Goal: Find contact information: Find contact information

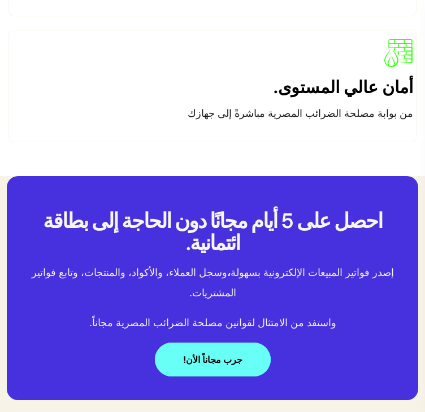
scroll to position [2988, 0]
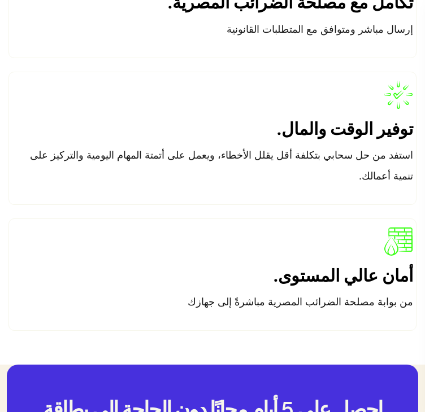
drag, startPoint x: 206, startPoint y: 245, endPoint x: 195, endPoint y: 198, distance: 47.5
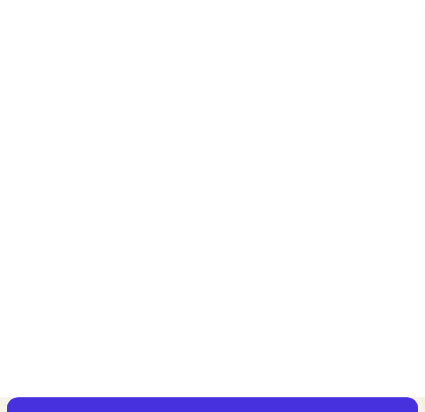
scroll to position [3215, 0]
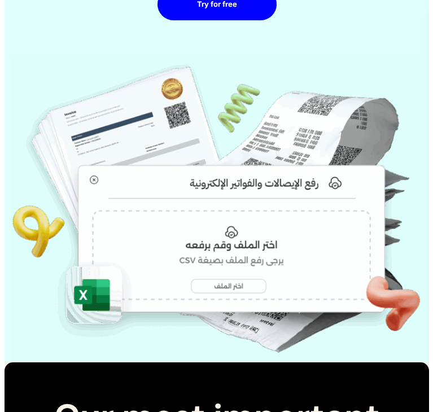
scroll to position [0, 0]
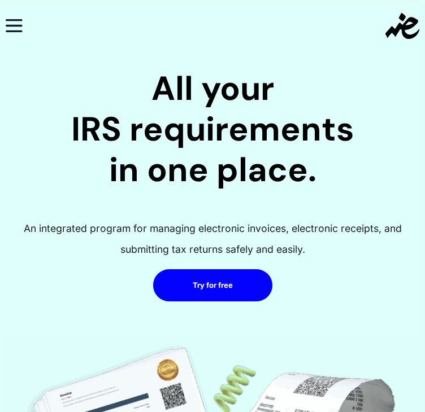
click at [16, 32] on icon "Toggle navigation" at bounding box center [14, 25] width 17 height 13
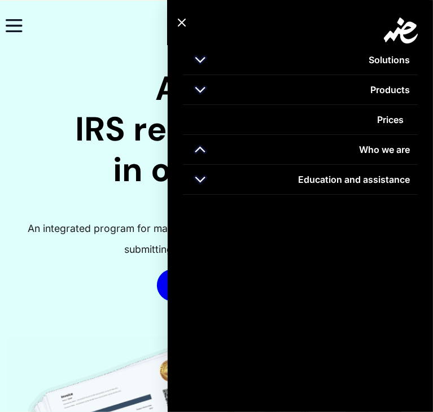
click at [323, 152] on link "Who we are" at bounding box center [300, 149] width 235 height 29
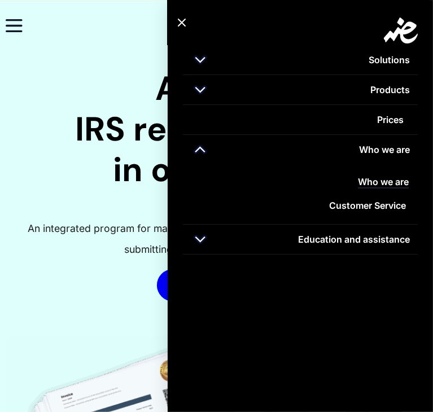
click at [377, 179] on font "Who we are" at bounding box center [383, 181] width 51 height 11
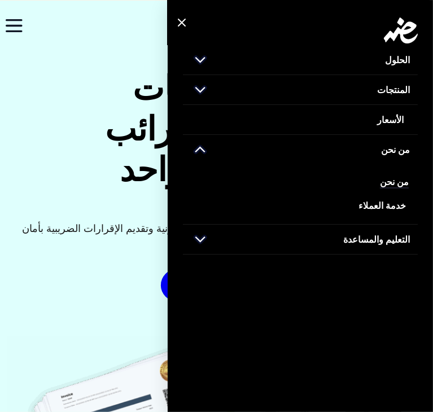
click at [398, 21] on img at bounding box center [401, 31] width 34 height 26
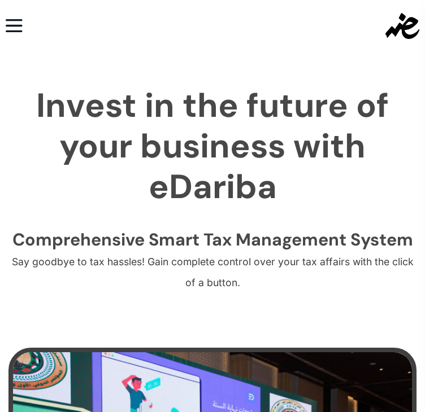
drag, startPoint x: 23, startPoint y: 60, endPoint x: 20, endPoint y: 55, distance: 5.8
click at [23, 46] on div "Solutions accounting offices Companies and offices Products Coding products wit…" at bounding box center [109, 26] width 207 height 40
click at [20, 31] on icon "Toggle navigation" at bounding box center [14, 25] width 15 height 11
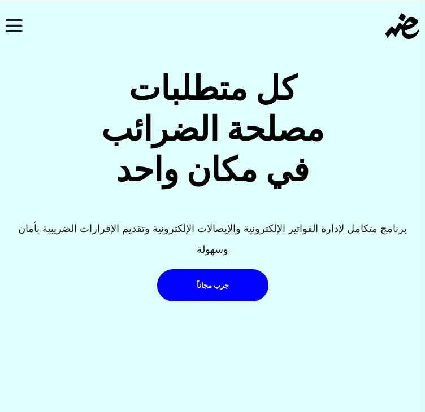
click at [150, 46] on div "الحلول مكاتب المحاسبة الشركات والمكاتب المنتجات تكويد المنتجات بالذكاء الاصطناع…" at bounding box center [109, 26] width 207 height 40
click at [0, 0] on div "تسجيل الدخول جــرب مجانـاً" at bounding box center [0, 0] width 0 height 0
